Goal: Understand process/instructions

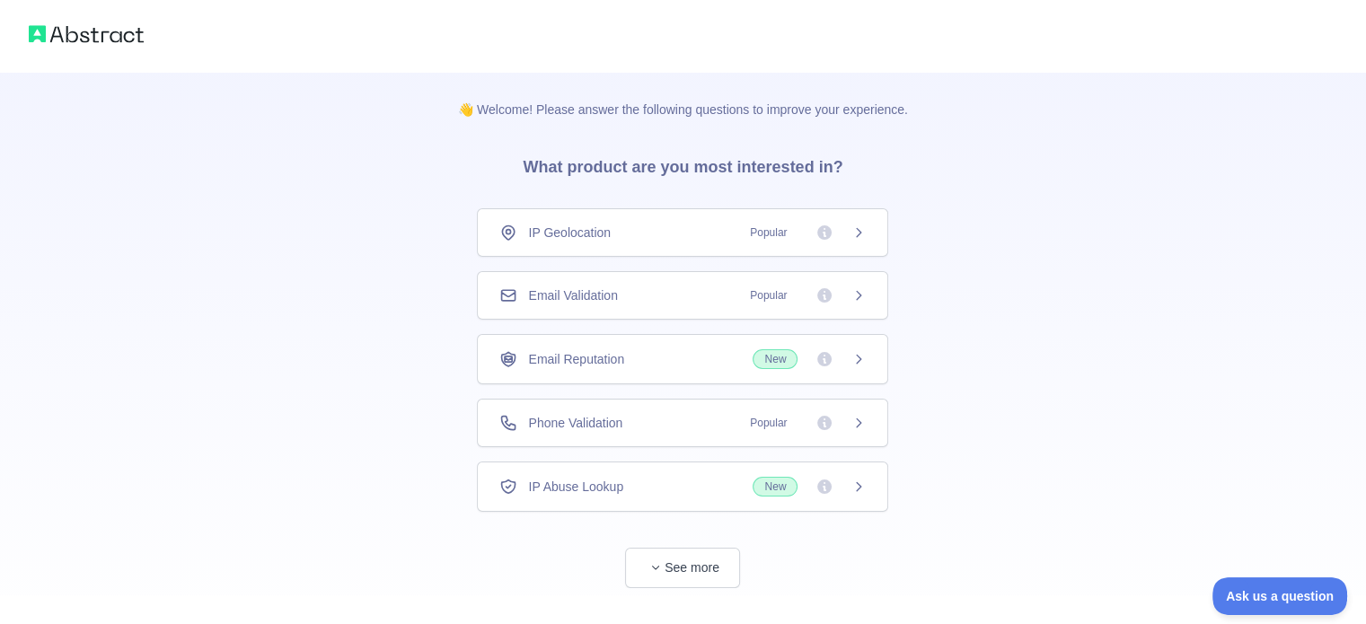
scroll to position [32, 0]
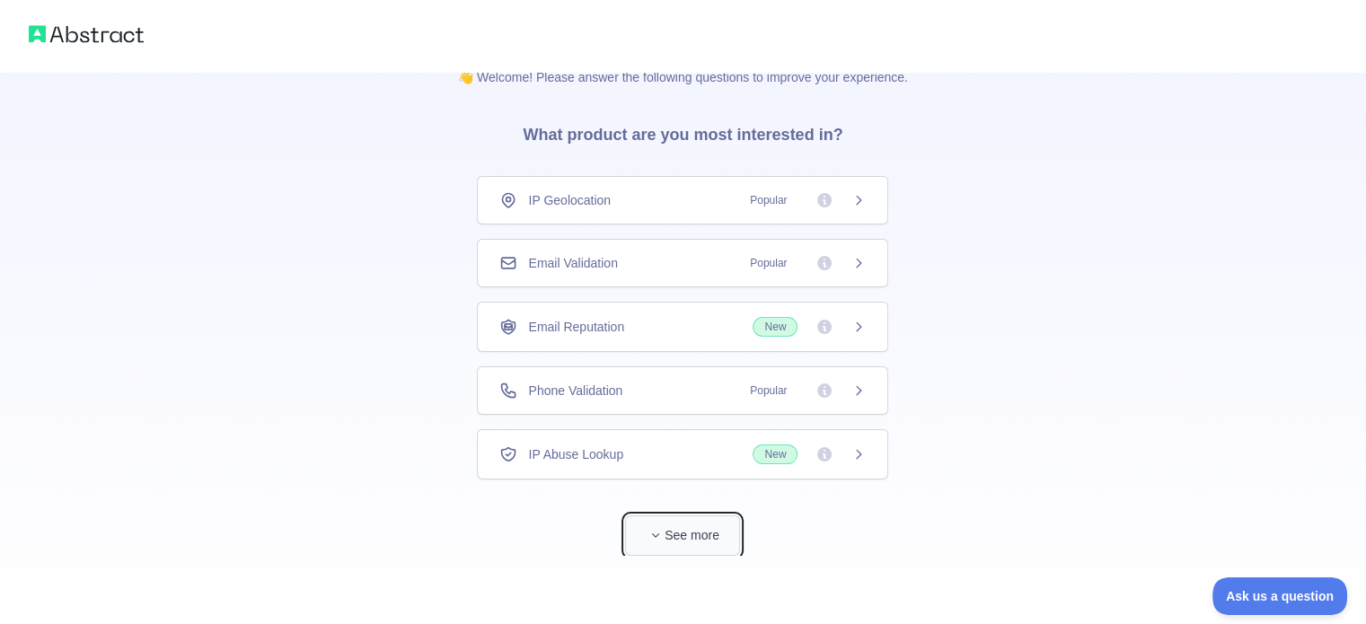
click at [680, 540] on button "See more" at bounding box center [682, 535] width 115 height 40
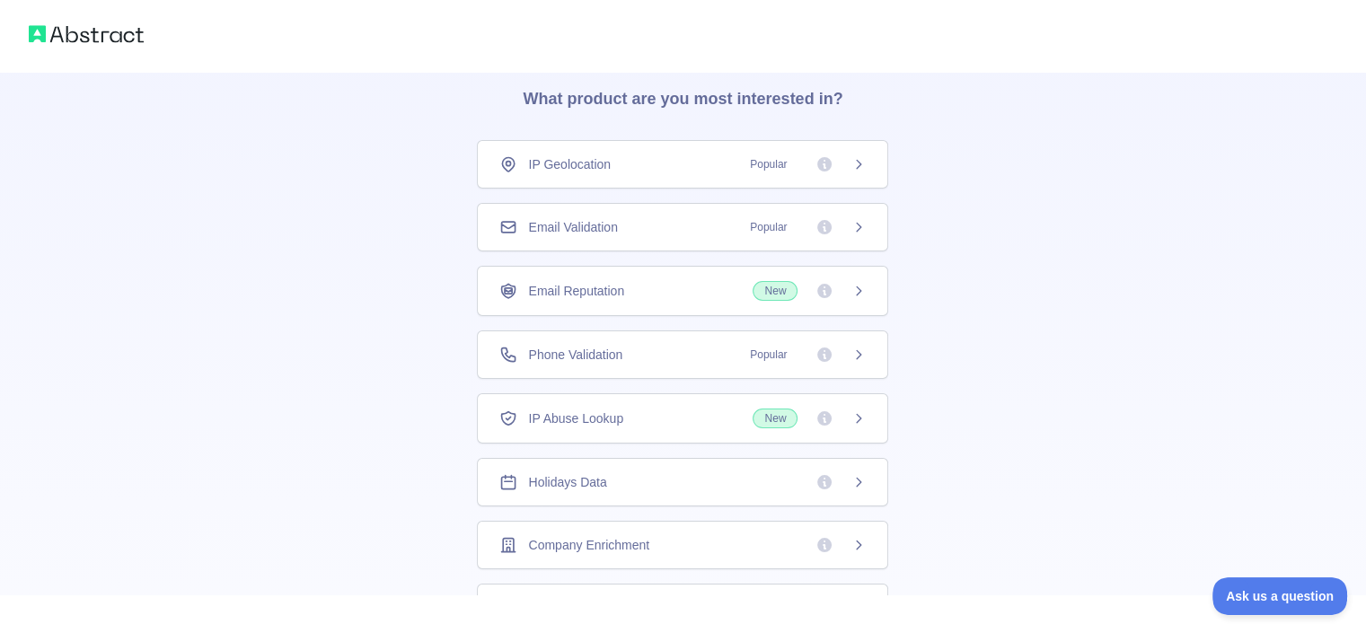
scroll to position [0, 0]
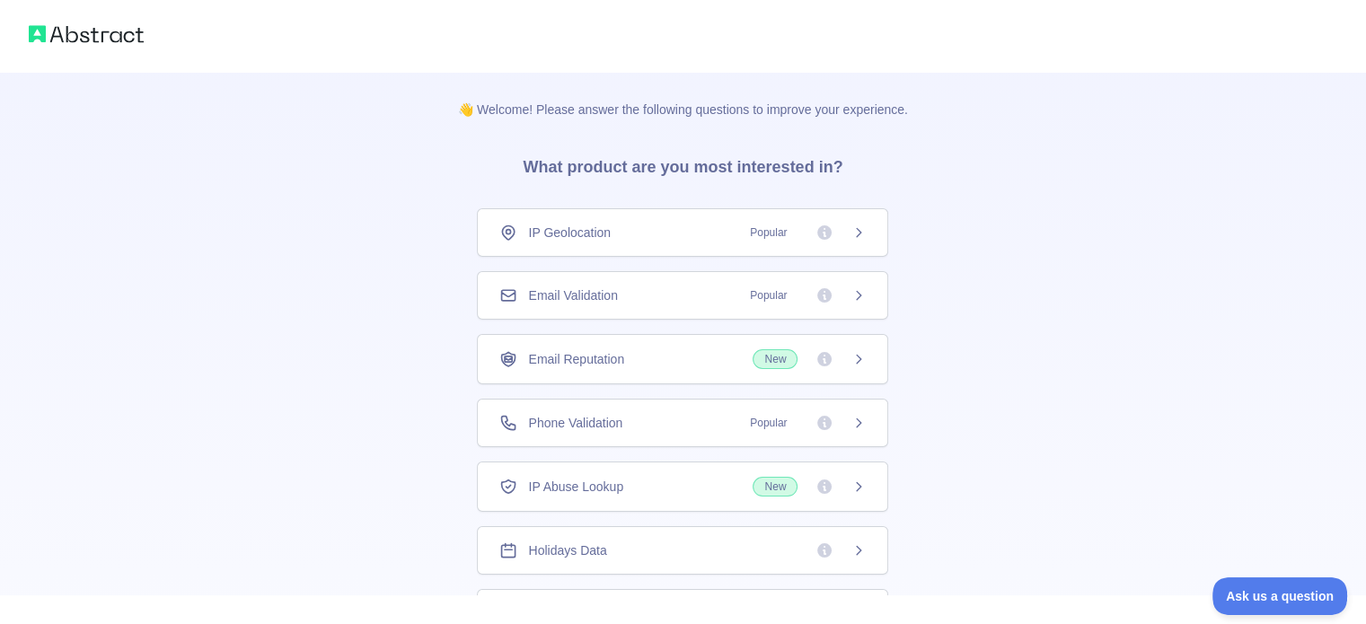
click at [851, 231] on icon at bounding box center [858, 232] width 14 height 14
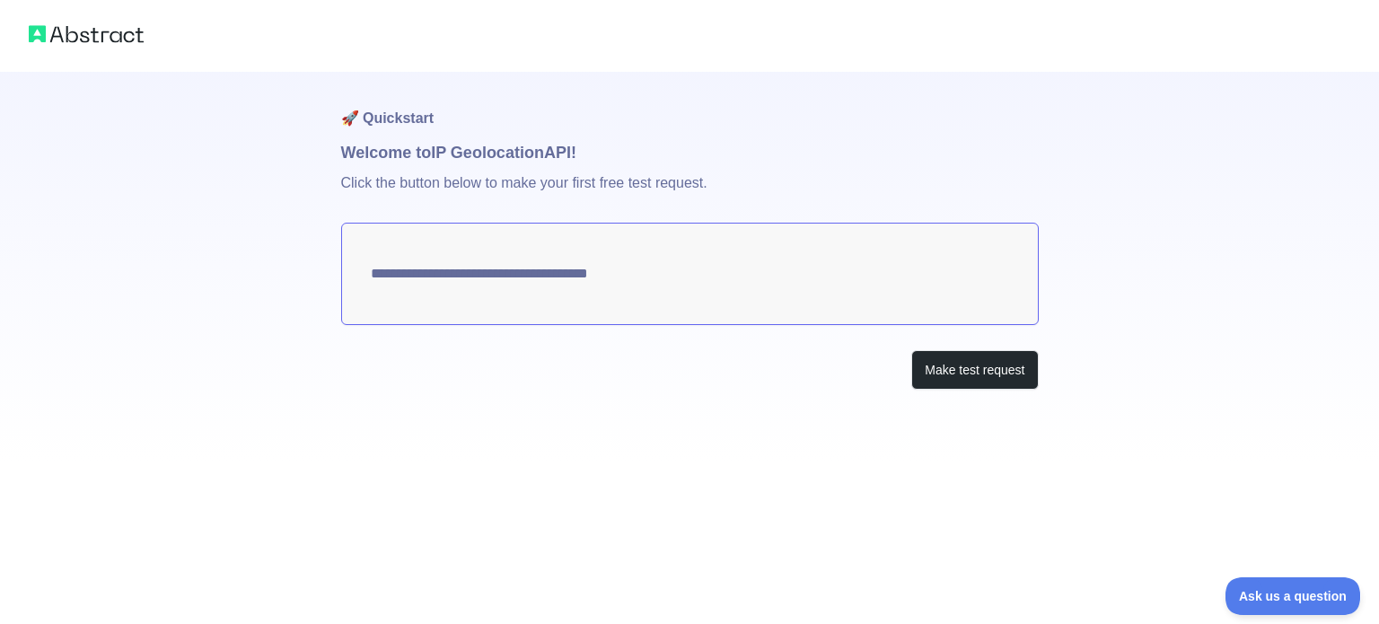
type textarea "**********"
click at [709, 278] on textarea "**********" at bounding box center [690, 274] width 698 height 102
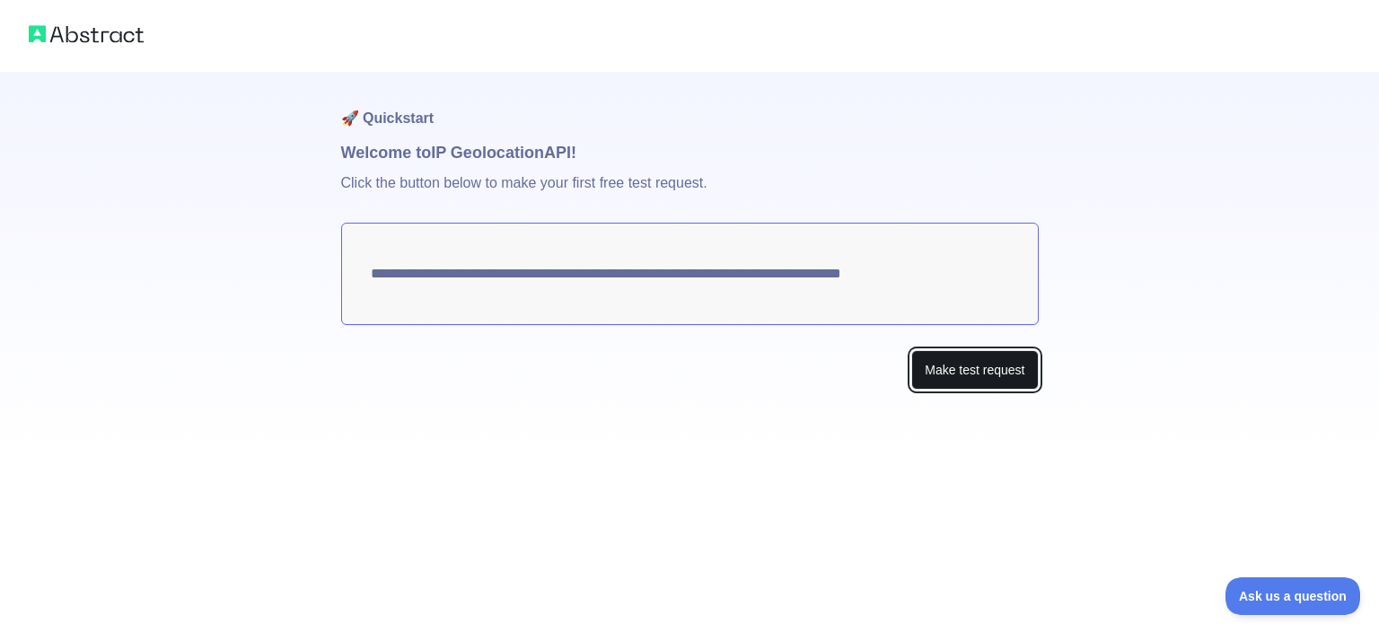
click at [956, 370] on button "Make test request" at bounding box center [974, 370] width 127 height 40
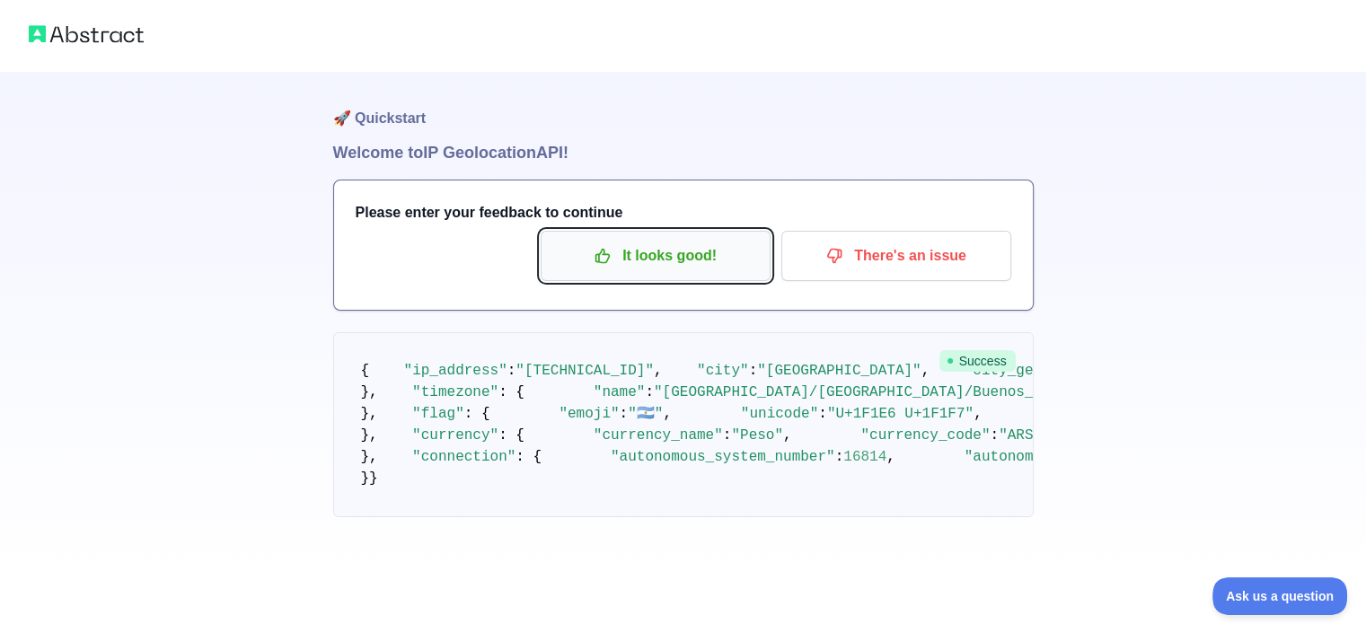
click at [636, 251] on p "It looks good!" at bounding box center [655, 256] width 203 height 31
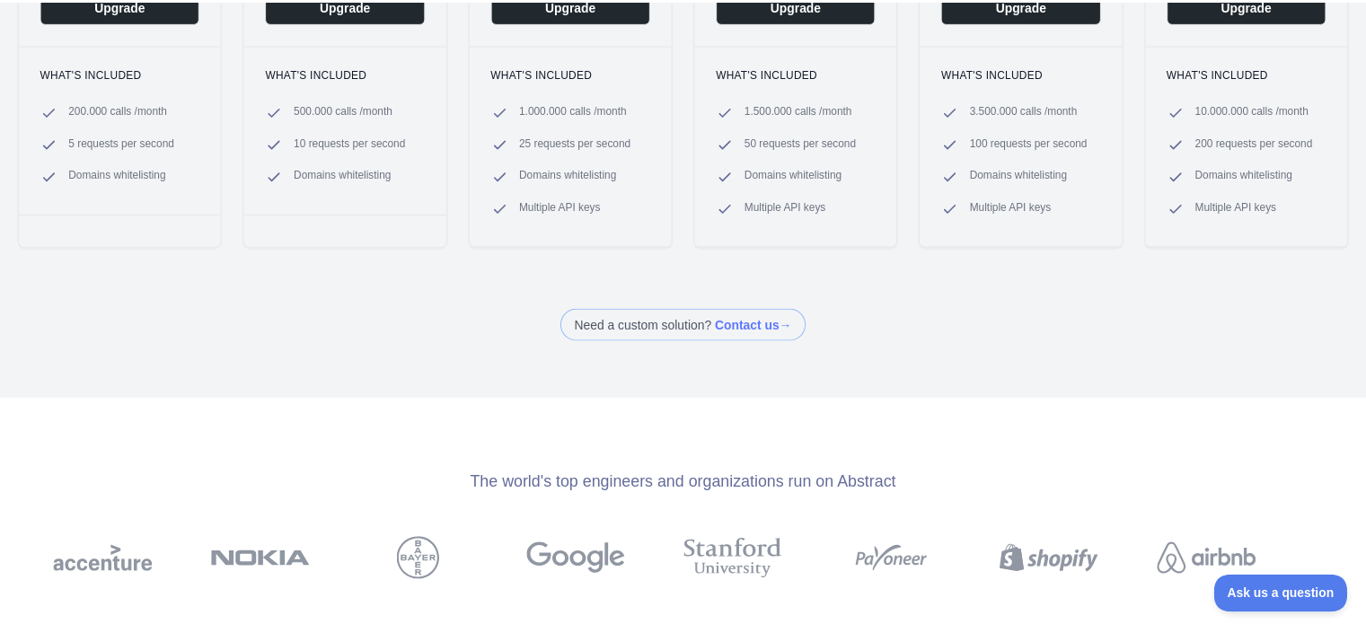
scroll to position [539, 0]
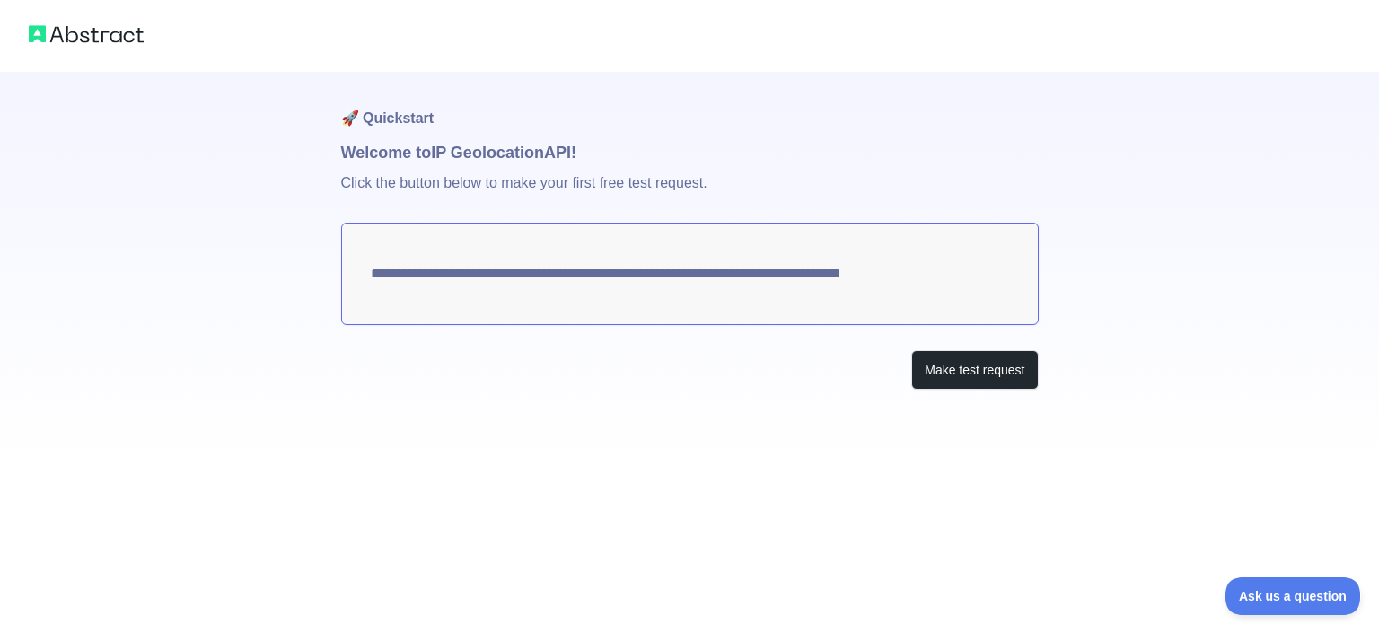
drag, startPoint x: 935, startPoint y: 274, endPoint x: 420, endPoint y: 275, distance: 514.5
click at [426, 275] on textarea "**********" at bounding box center [690, 274] width 698 height 102
click at [947, 369] on button "Make test request" at bounding box center [974, 370] width 127 height 40
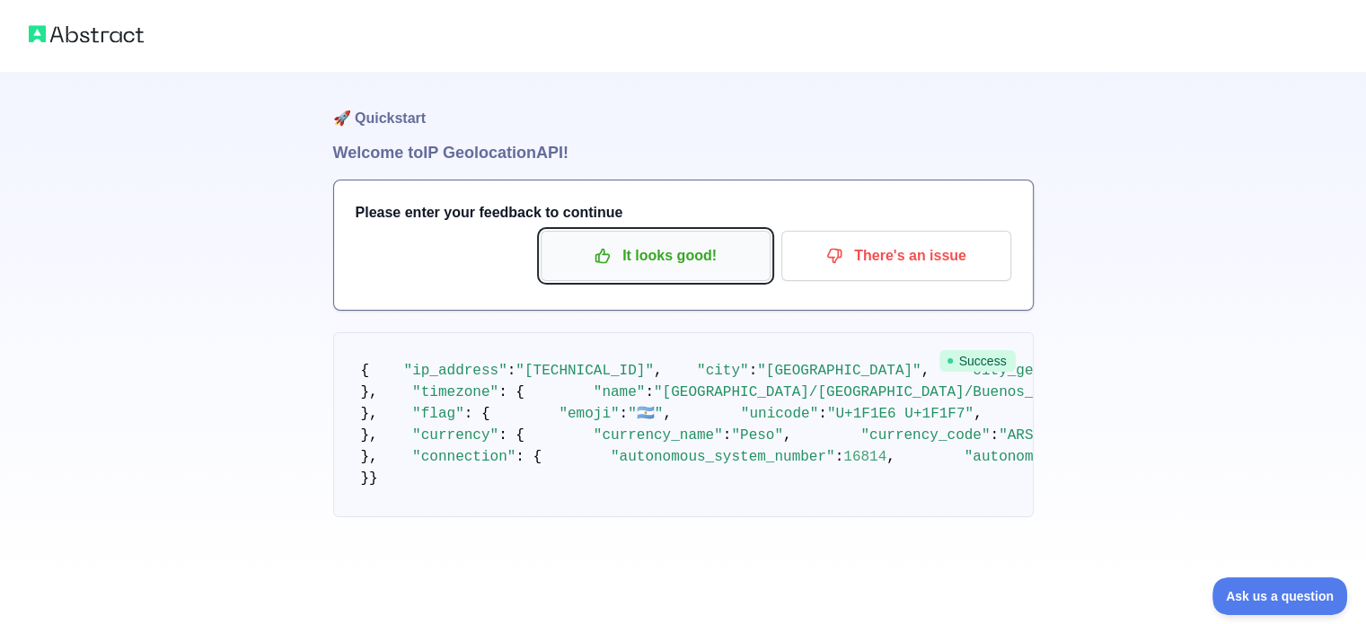
click at [726, 255] on p "It looks good!" at bounding box center [655, 256] width 203 height 31
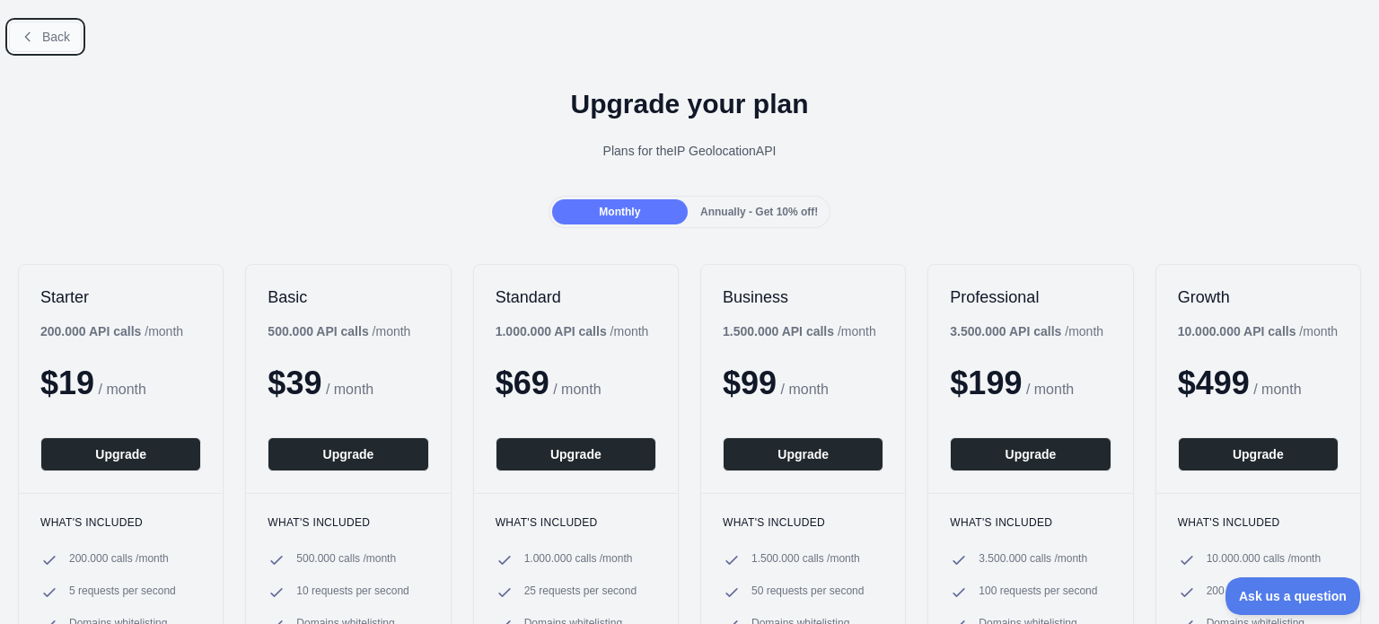
click at [36, 43] on button "Back" at bounding box center [45, 37] width 73 height 31
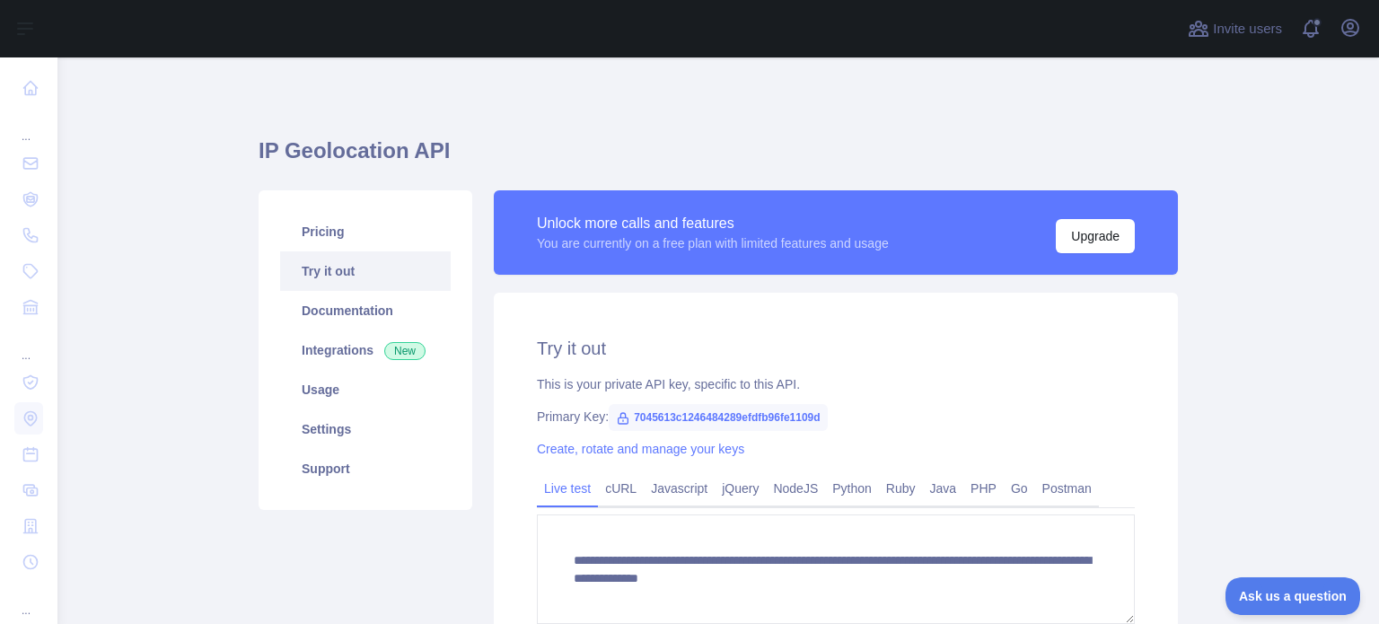
scroll to position [90, 0]
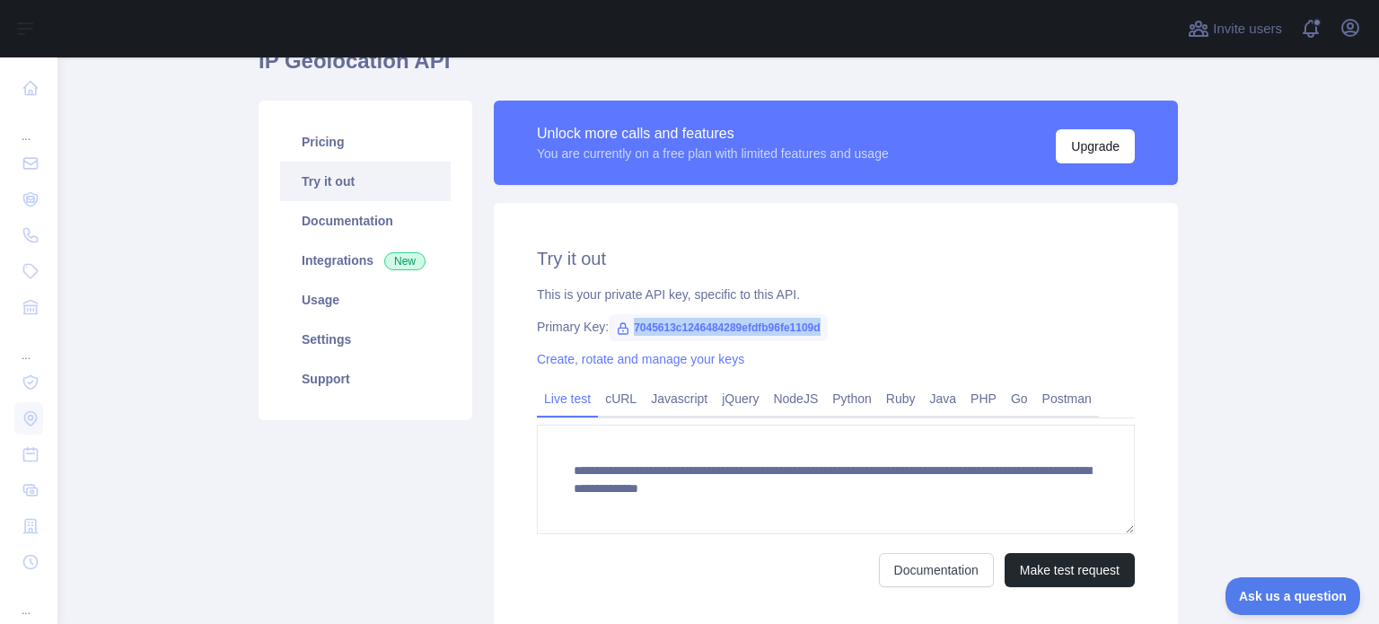
drag, startPoint x: 816, startPoint y: 330, endPoint x: 612, endPoint y: 322, distance: 204.0
click at [612, 322] on span "7045613c1246484289efdfb96fe1109d" at bounding box center [718, 327] width 219 height 27
click at [846, 400] on link "Python" at bounding box center [852, 398] width 54 height 29
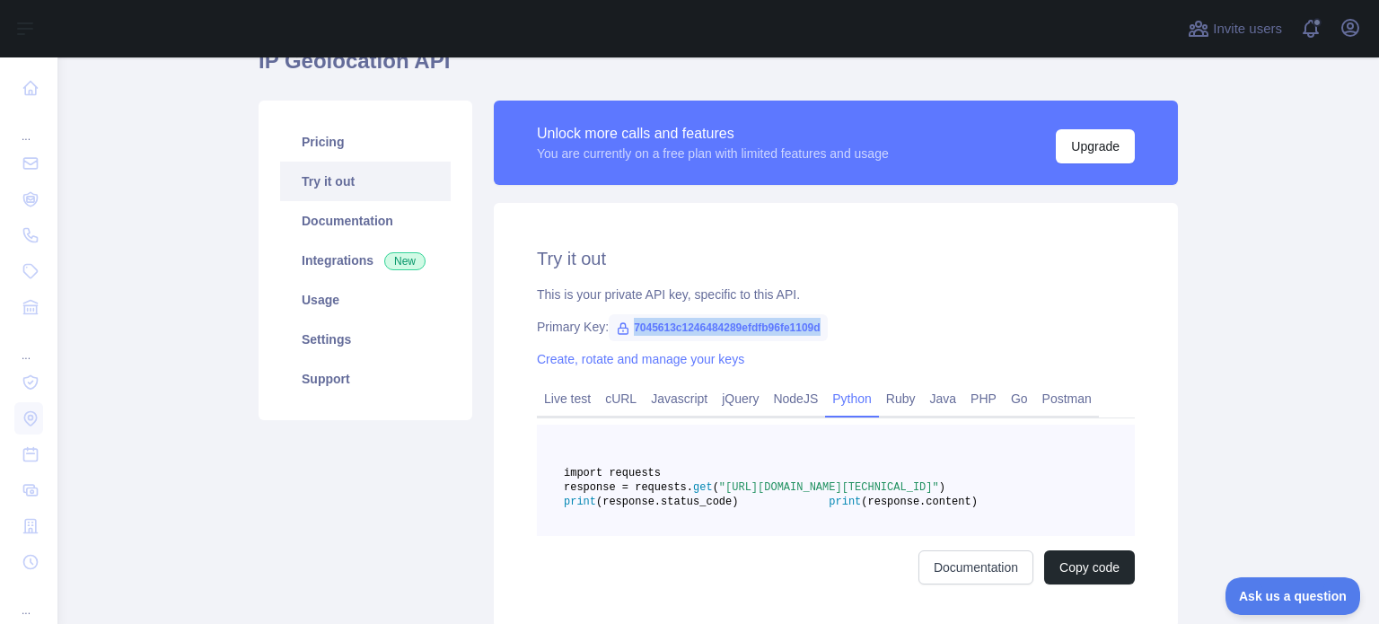
drag, startPoint x: 603, startPoint y: 516, endPoint x: 750, endPoint y: 514, distance: 146.4
click at [750, 494] on span ""[URL][DOMAIN_NAME][TECHNICAL_ID]"" at bounding box center [829, 487] width 220 height 13
drag, startPoint x: 783, startPoint y: 501, endPoint x: 1077, endPoint y: 512, distance: 293.8
click at [939, 494] on span ""[URL][DOMAIN_NAME][TECHNICAL_ID]"" at bounding box center [829, 487] width 220 height 13
copy span ""[URL][DOMAIN_NAME][TECHNICAL_ID]""
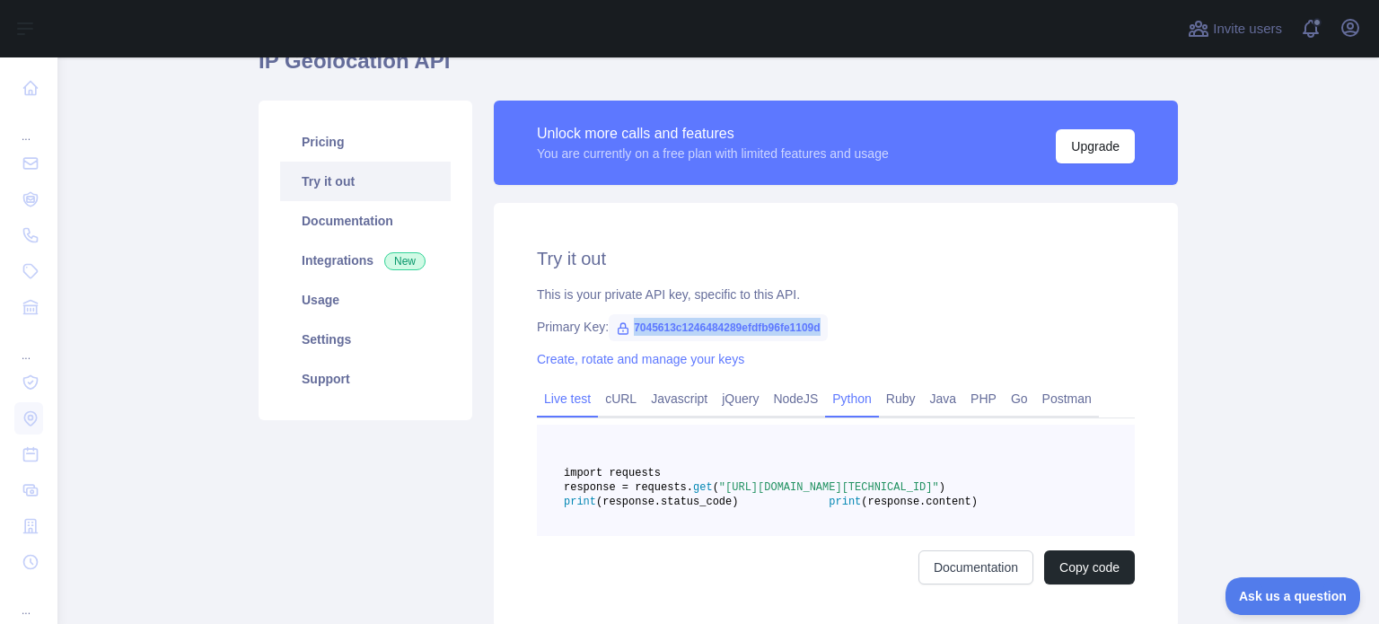
drag, startPoint x: 813, startPoint y: 502, endPoint x: 534, endPoint y: 385, distance: 301.8
click at [537, 385] on link "Live test" at bounding box center [567, 398] width 61 height 29
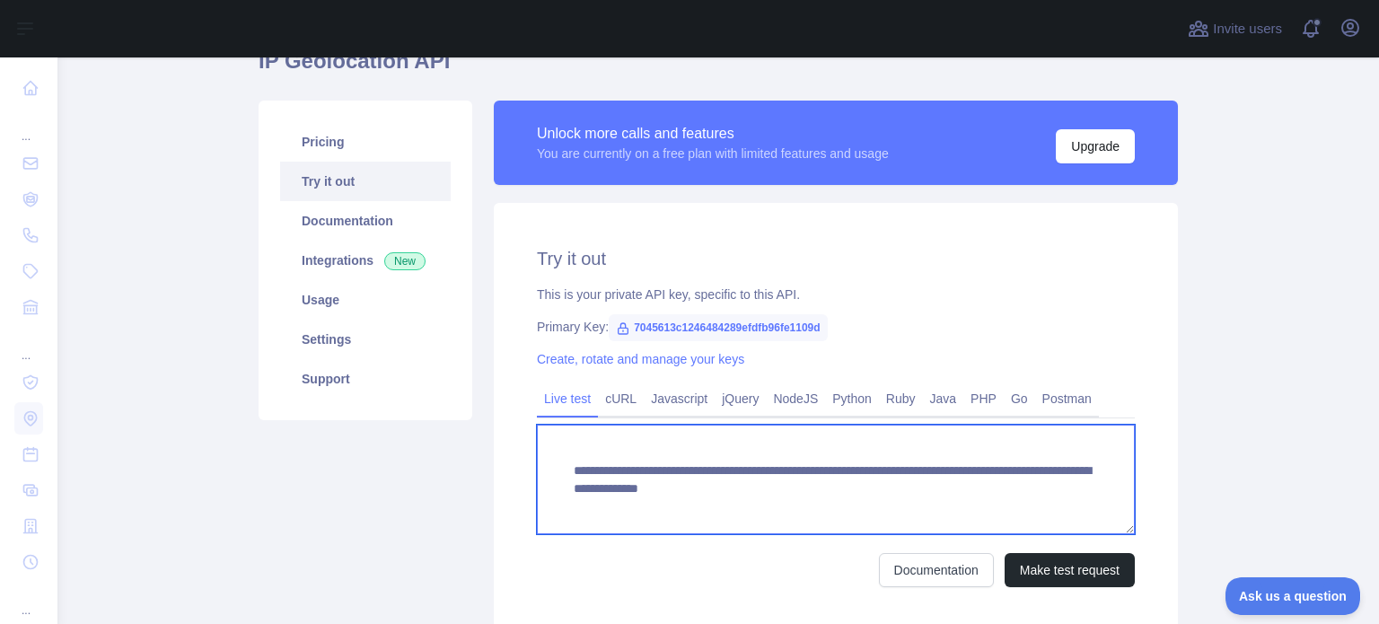
drag, startPoint x: 604, startPoint y: 513, endPoint x: 559, endPoint y: 474, distance: 59.2
click at [559, 474] on textarea "**********" at bounding box center [836, 480] width 598 height 110
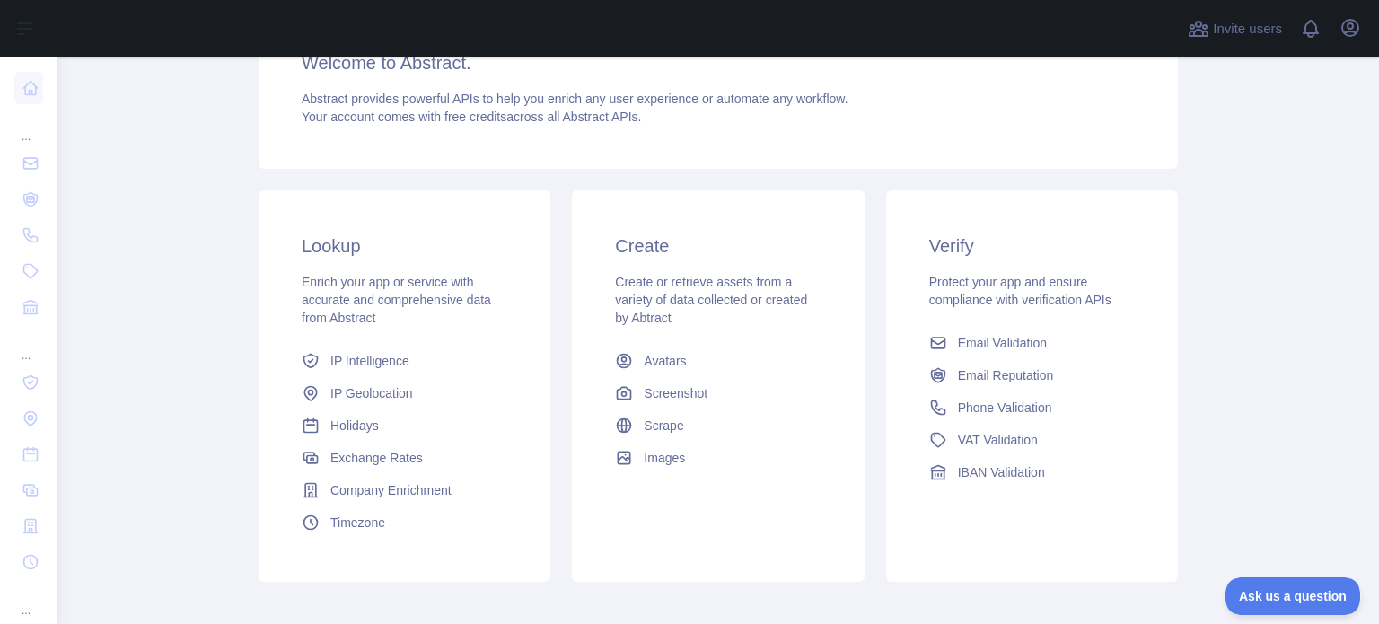
scroll to position [269, 0]
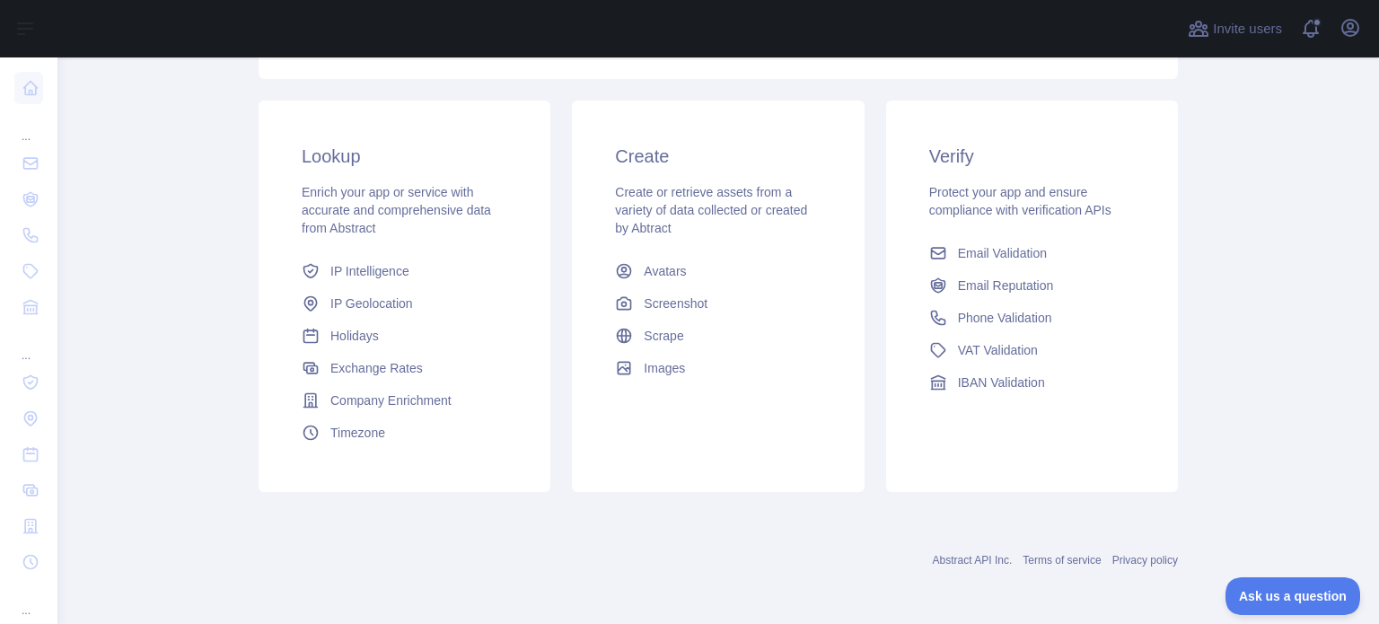
click at [561, 362] on div "Create Create or retrieve assets from a variety of data collected or created by…" at bounding box center [717, 297] width 313 height 392
